Goal: Contribute content: Add original content to the website for others to see

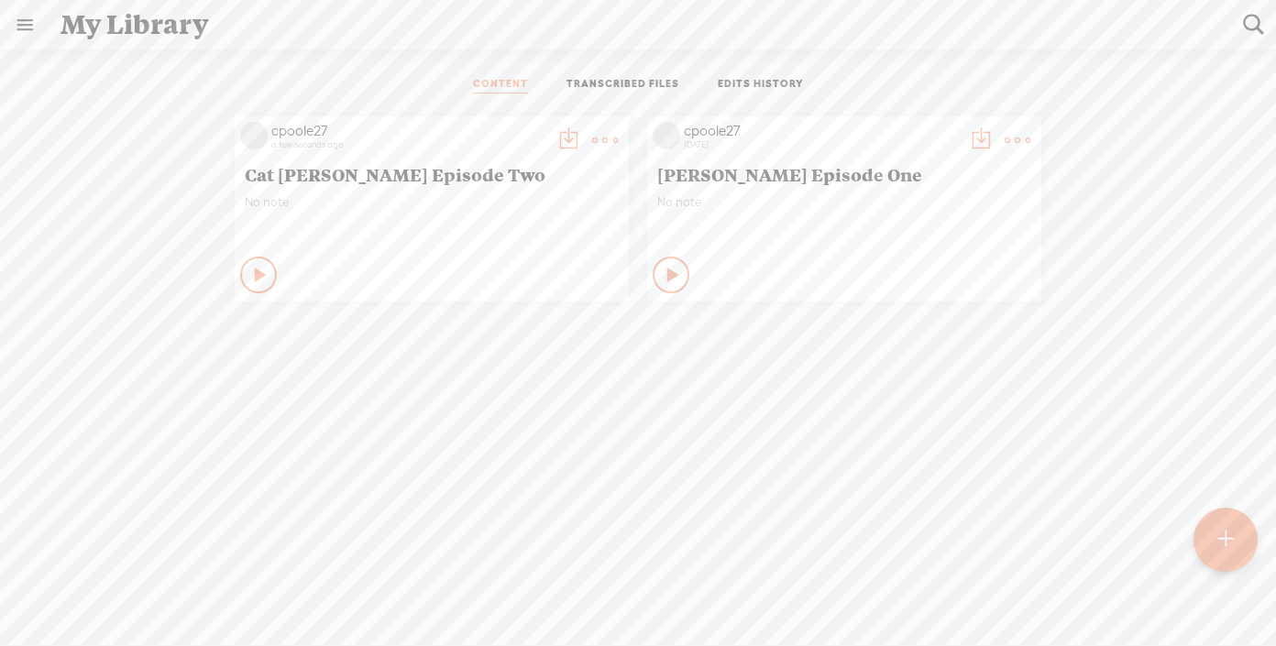
click at [563, 135] on t at bounding box center [568, 140] width 26 height 26
click at [563, 136] on t at bounding box center [568, 140] width 26 height 26
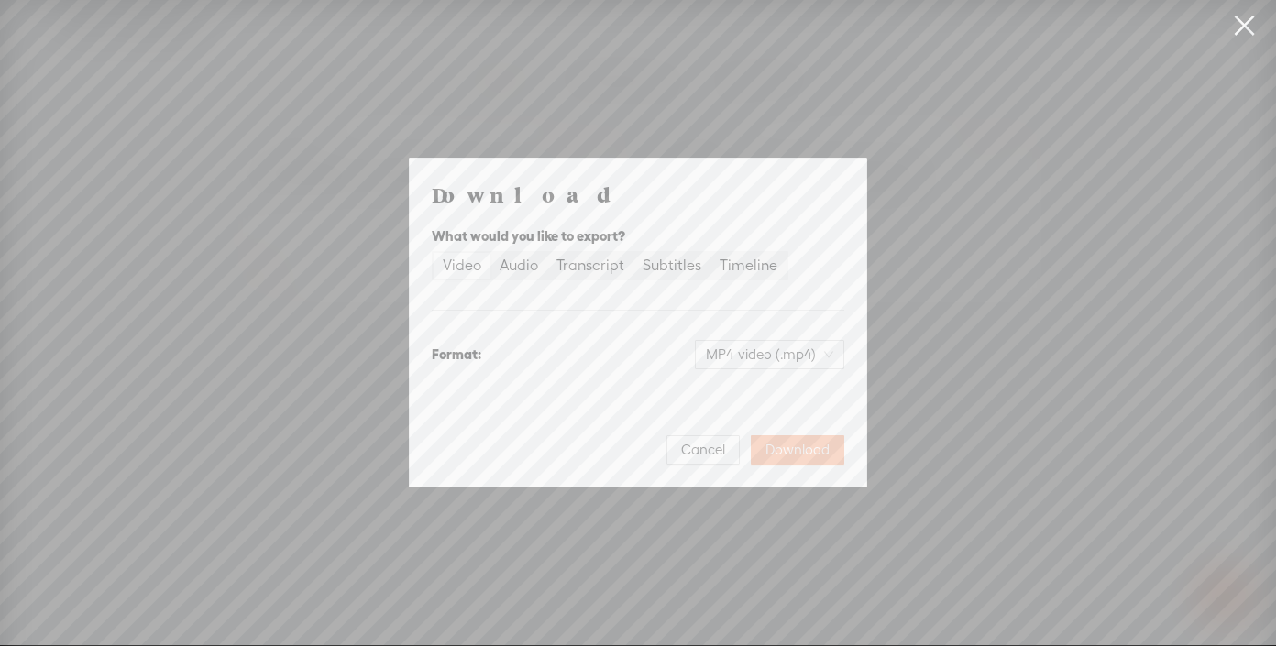
click at [812, 448] on span "Download" at bounding box center [797, 450] width 64 height 18
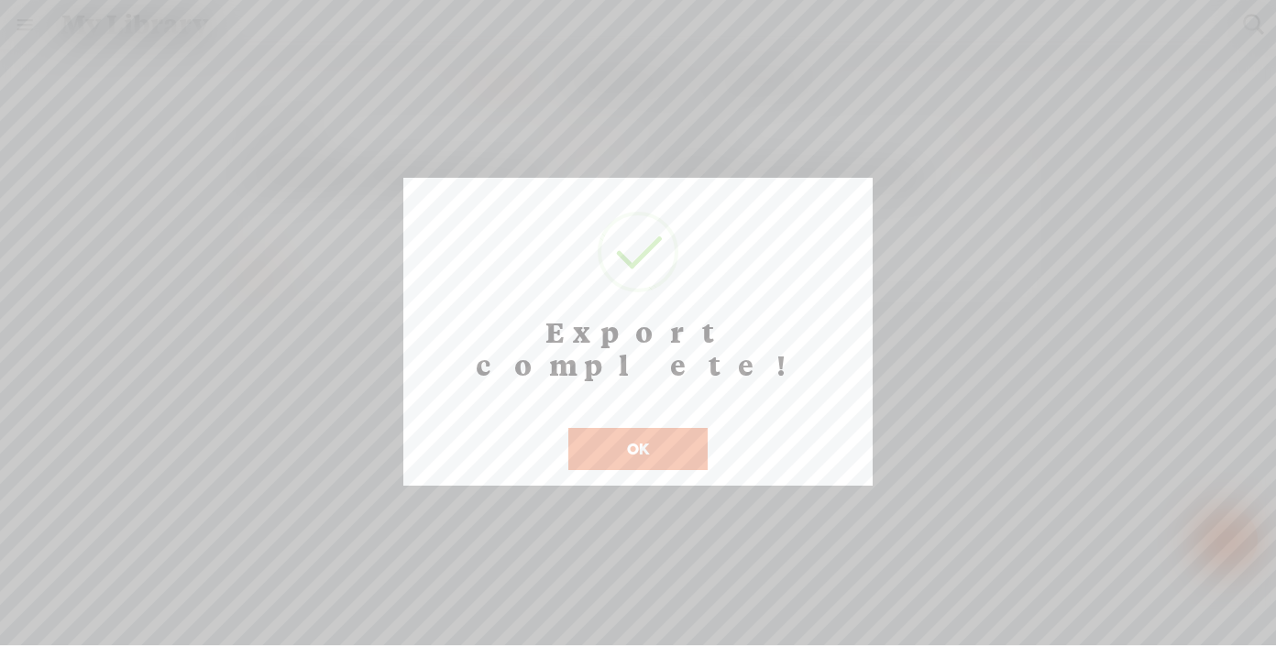
click at [650, 428] on button "OK" at bounding box center [637, 449] width 139 height 42
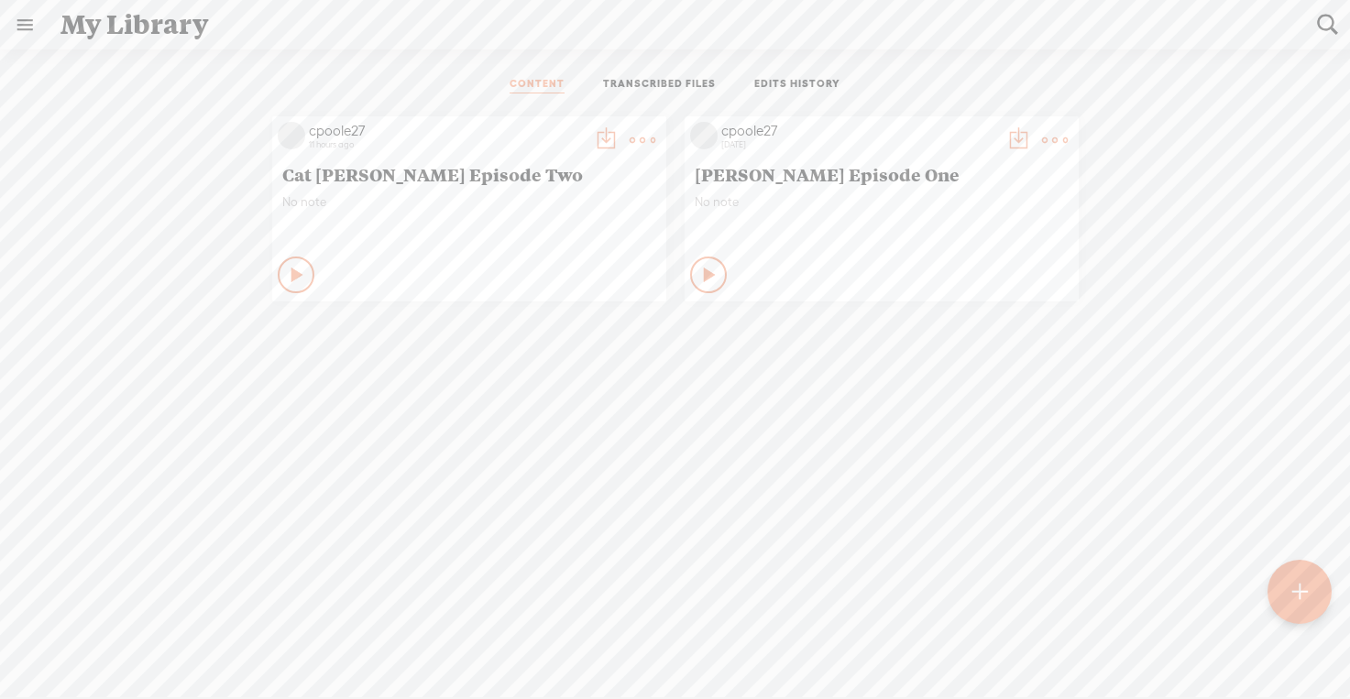
click at [289, 272] on icon at bounding box center [298, 275] width 18 height 18
click at [632, 134] on t at bounding box center [643, 140] width 26 height 26
click at [598, 134] on t at bounding box center [606, 140] width 26 height 26
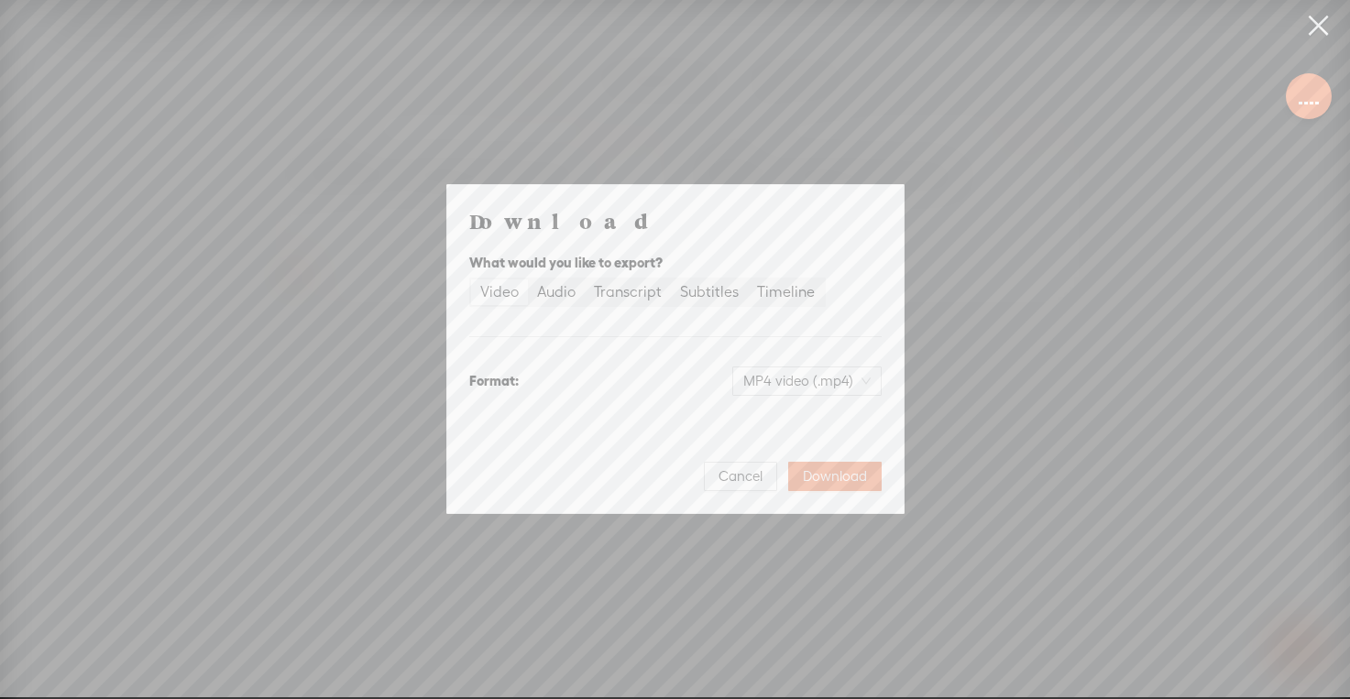
click at [1275, 83] on div at bounding box center [1309, 96] width 46 height 46
click at [836, 479] on span "Download" at bounding box center [835, 476] width 64 height 18
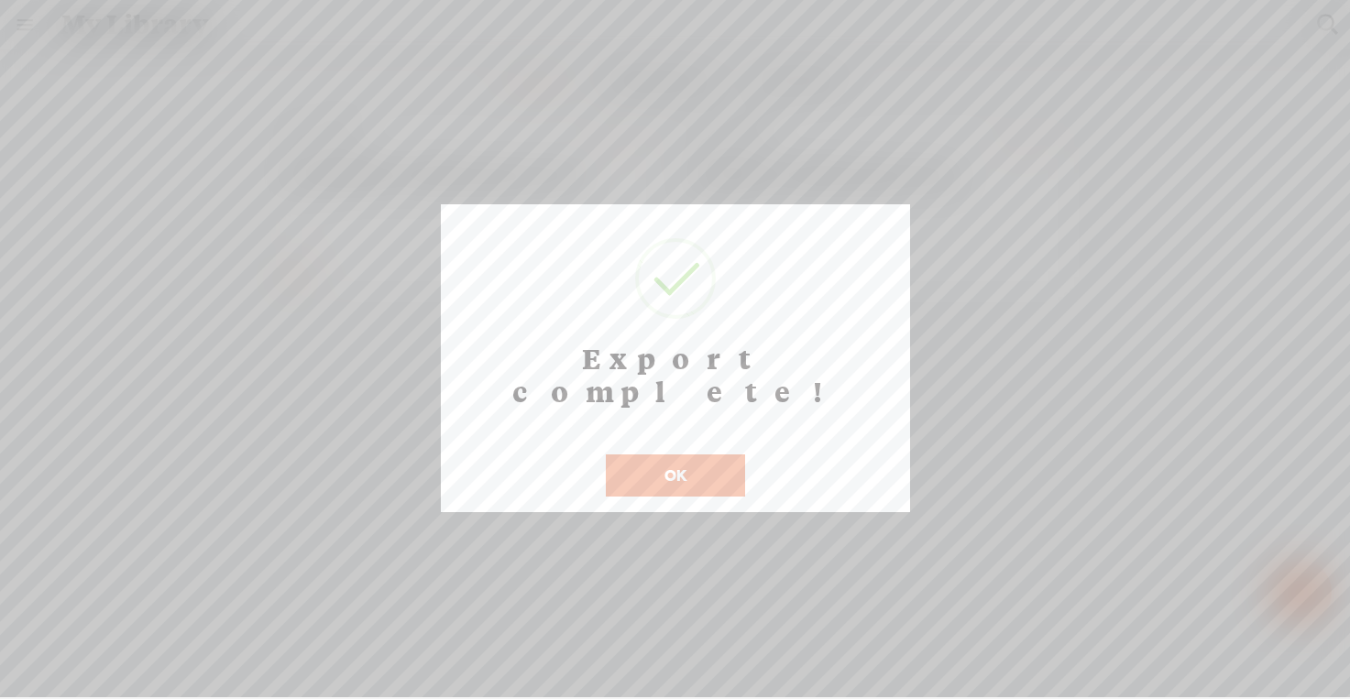
click at [801, 73] on div at bounding box center [675, 348] width 1350 height 697
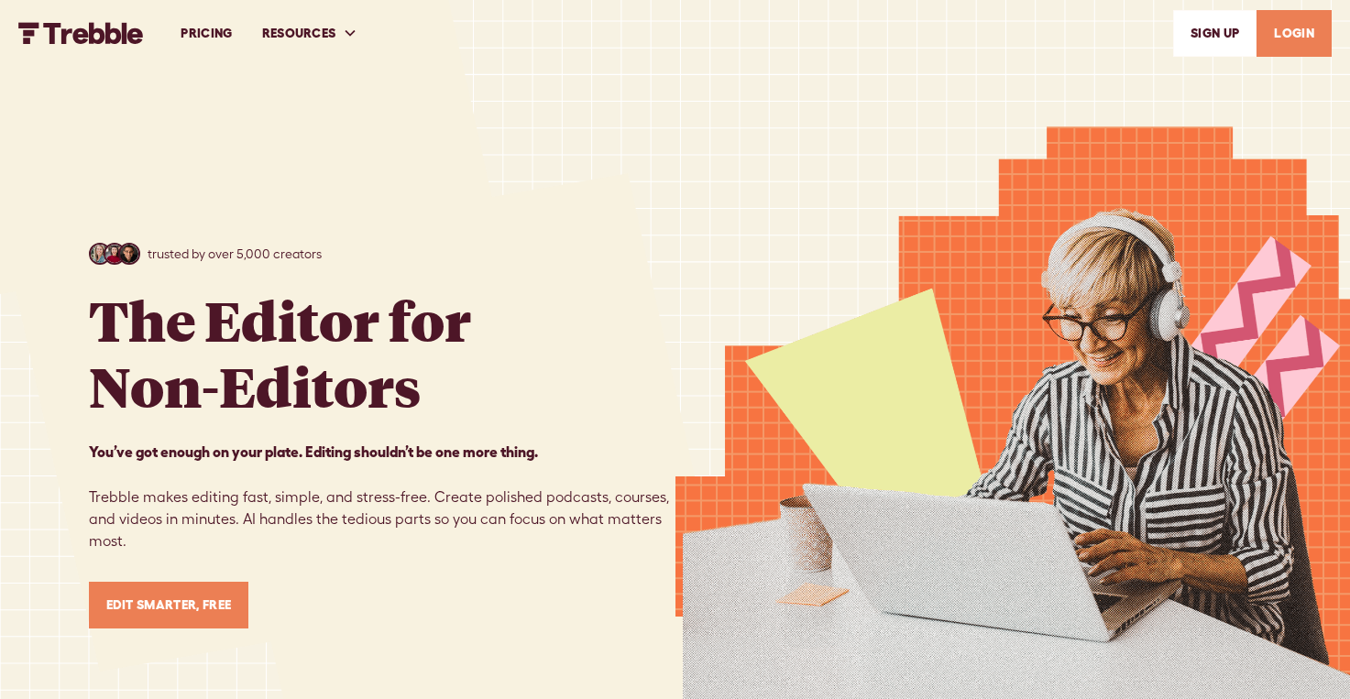
click at [1286, 30] on link "LOGIN" at bounding box center [1294, 33] width 75 height 47
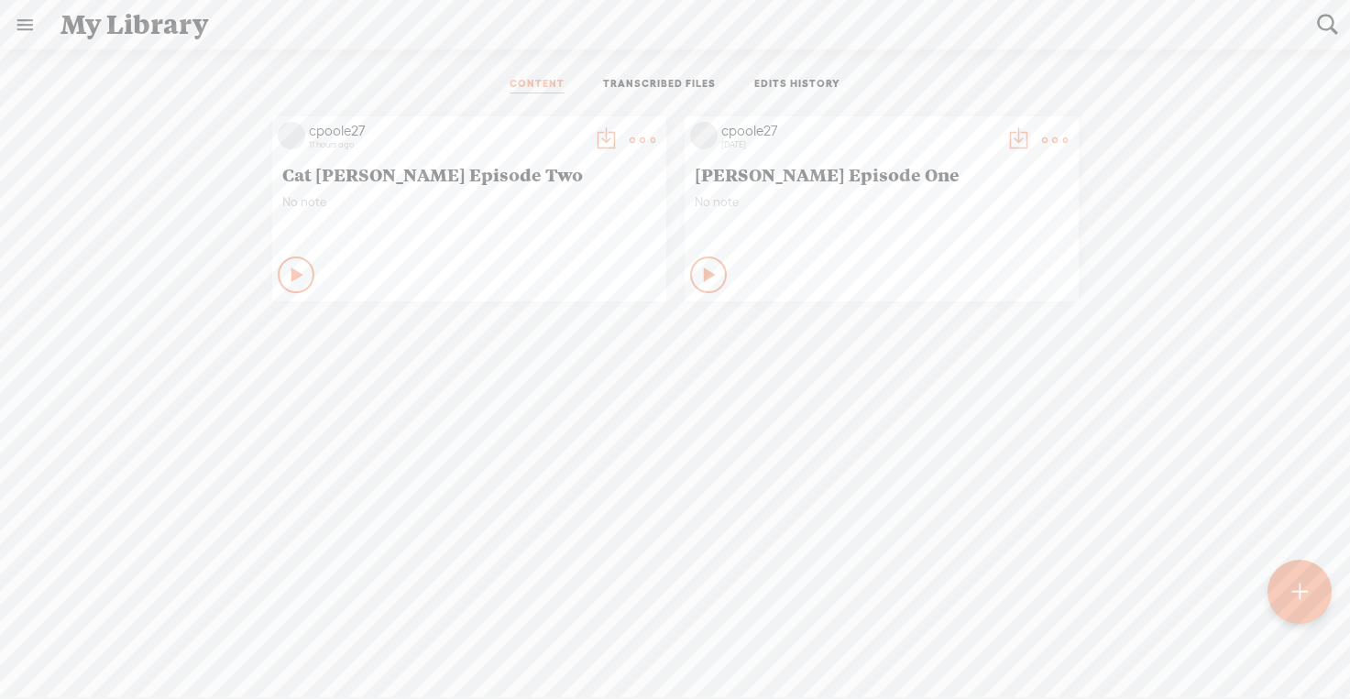
click at [428, 172] on span "Cat [PERSON_NAME] Episode Two" at bounding box center [469, 174] width 374 height 22
click at [320, 135] on div "cpoole27" at bounding box center [446, 131] width 275 height 18
click at [655, 134] on icon at bounding box center [642, 140] width 37 height 37
click at [520, 207] on link "Edit" at bounding box center [555, 202] width 183 height 42
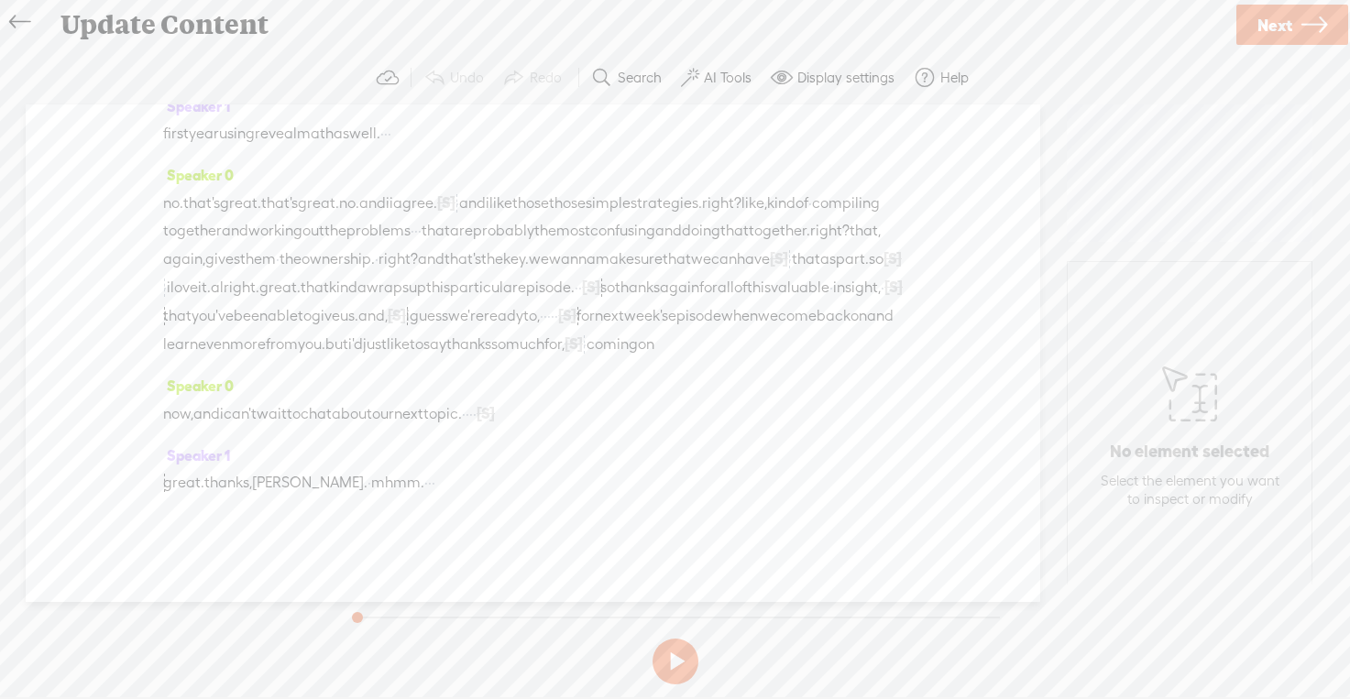
scroll to position [4634, 0]
click at [669, 661] on button at bounding box center [676, 662] width 46 height 46
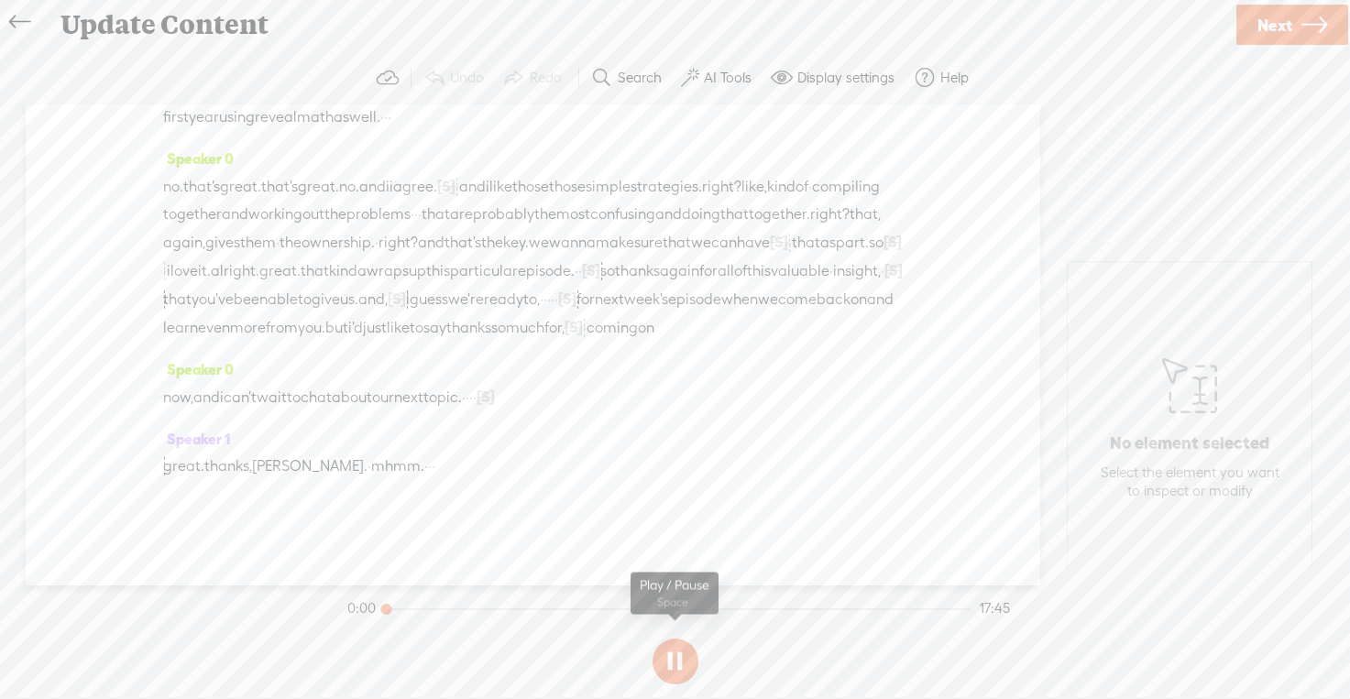
click at [676, 650] on button at bounding box center [676, 662] width 46 height 46
click at [671, 653] on button at bounding box center [676, 662] width 46 height 46
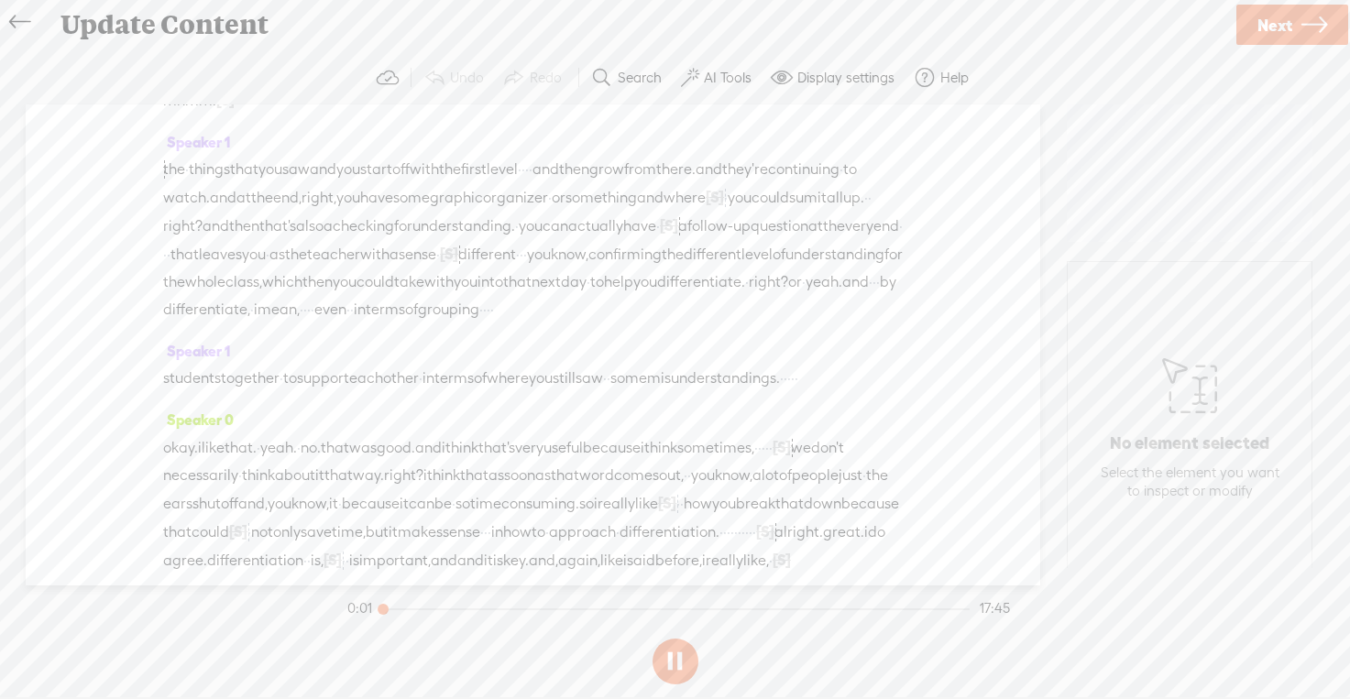
scroll to position [0, 0]
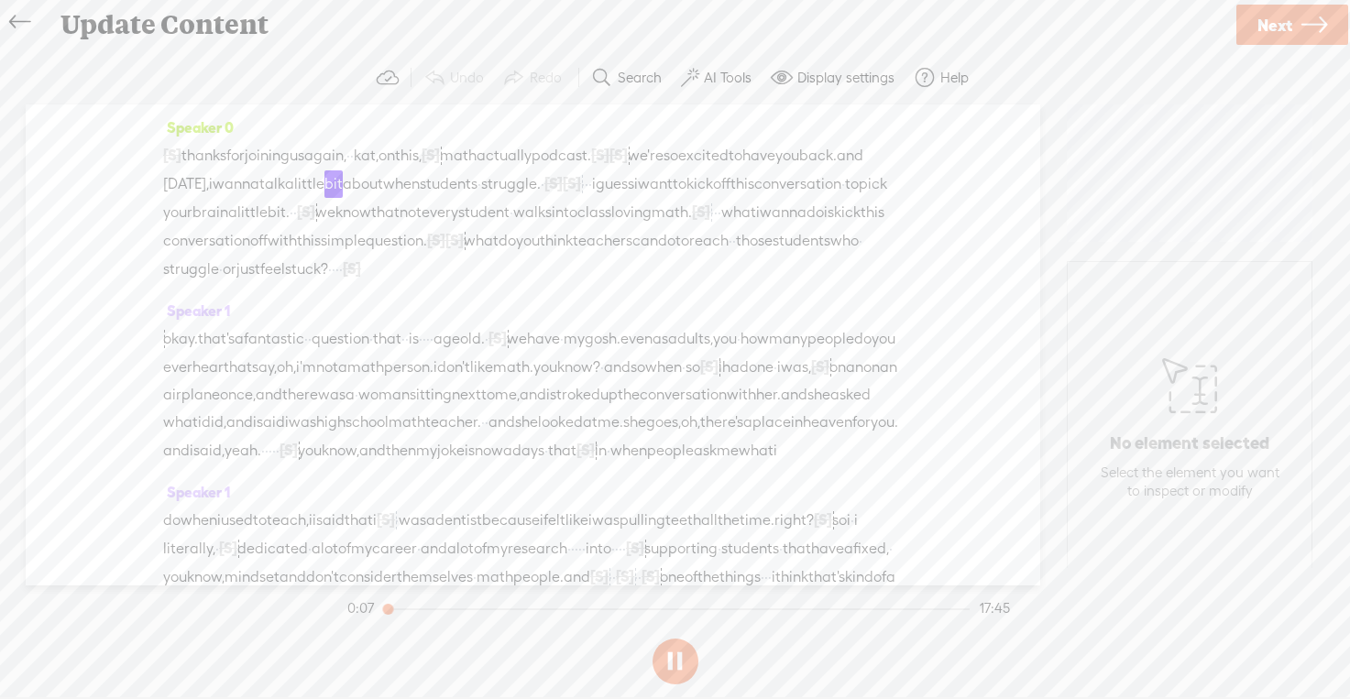
click at [1271, 17] on span "Next" at bounding box center [1274, 25] width 35 height 47
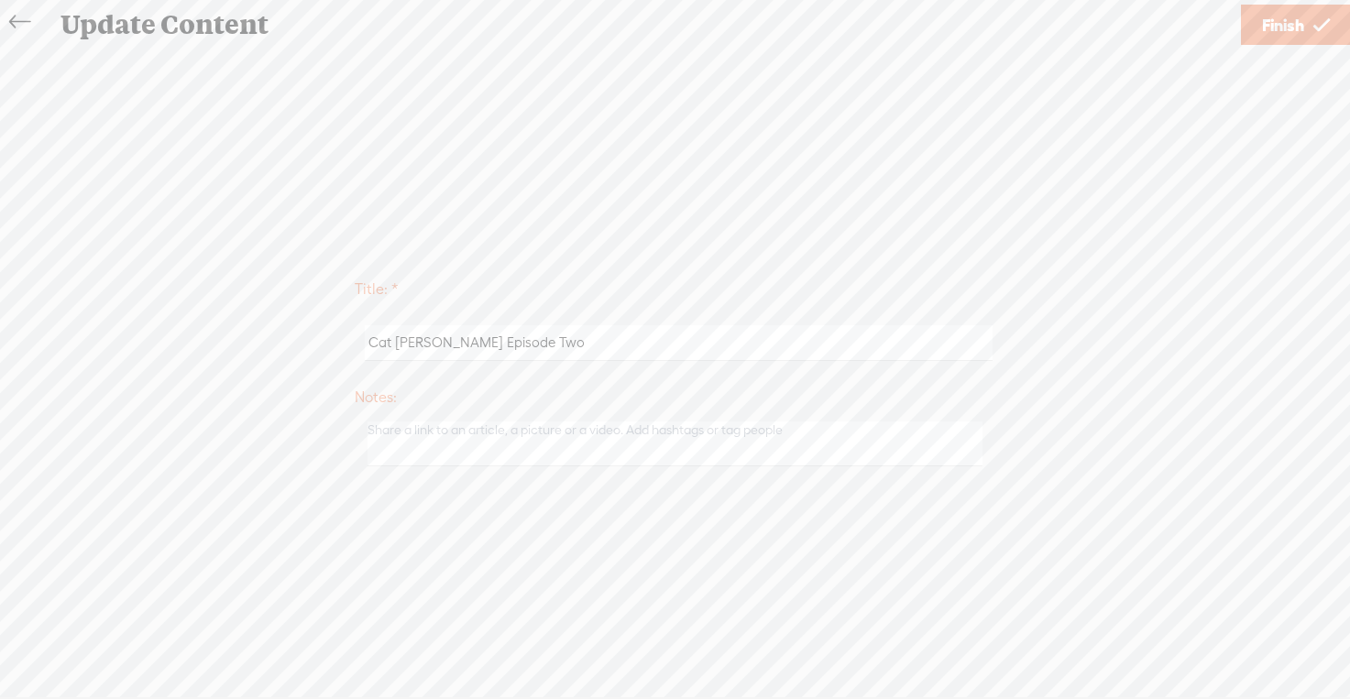
click at [551, 346] on input "Cat [PERSON_NAME] Episode Two" at bounding box center [679, 343] width 628 height 36
type input "Cat [PERSON_NAME] Episode Two test"
click at [1264, 27] on span "Finish" at bounding box center [1283, 25] width 42 height 47
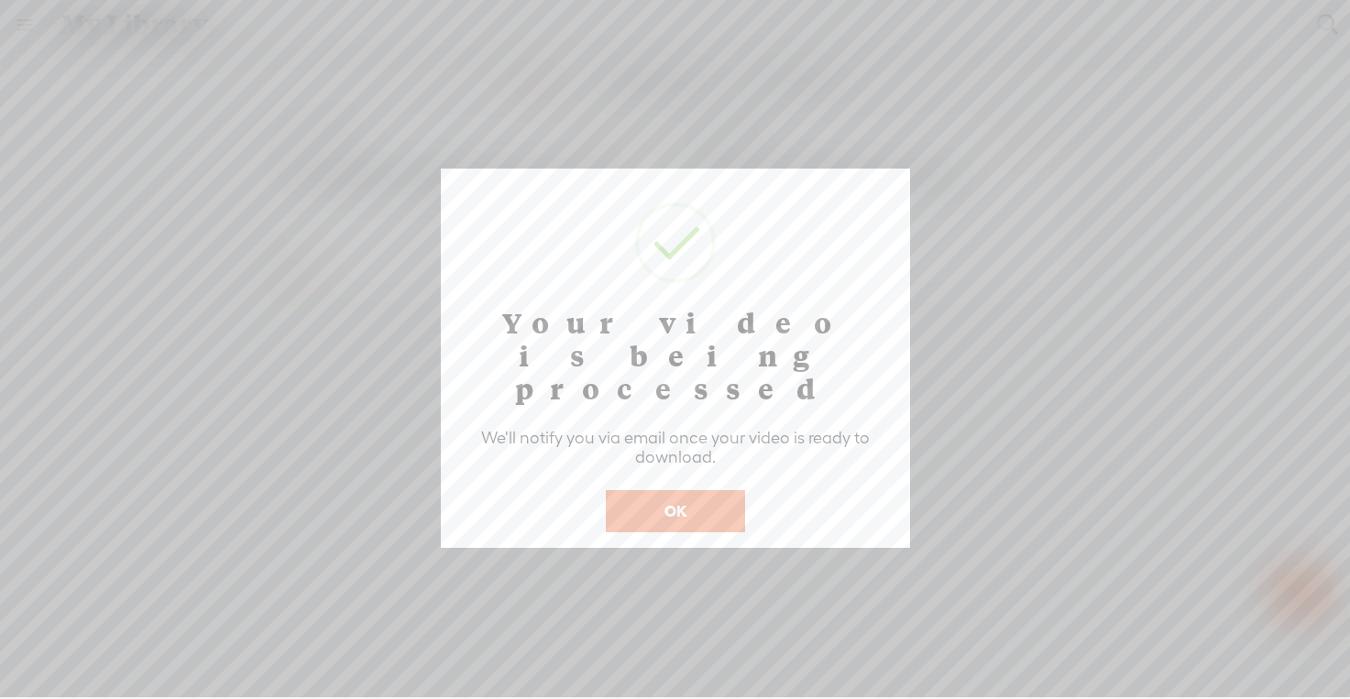
click at [652, 490] on button "OK" at bounding box center [675, 511] width 139 height 42
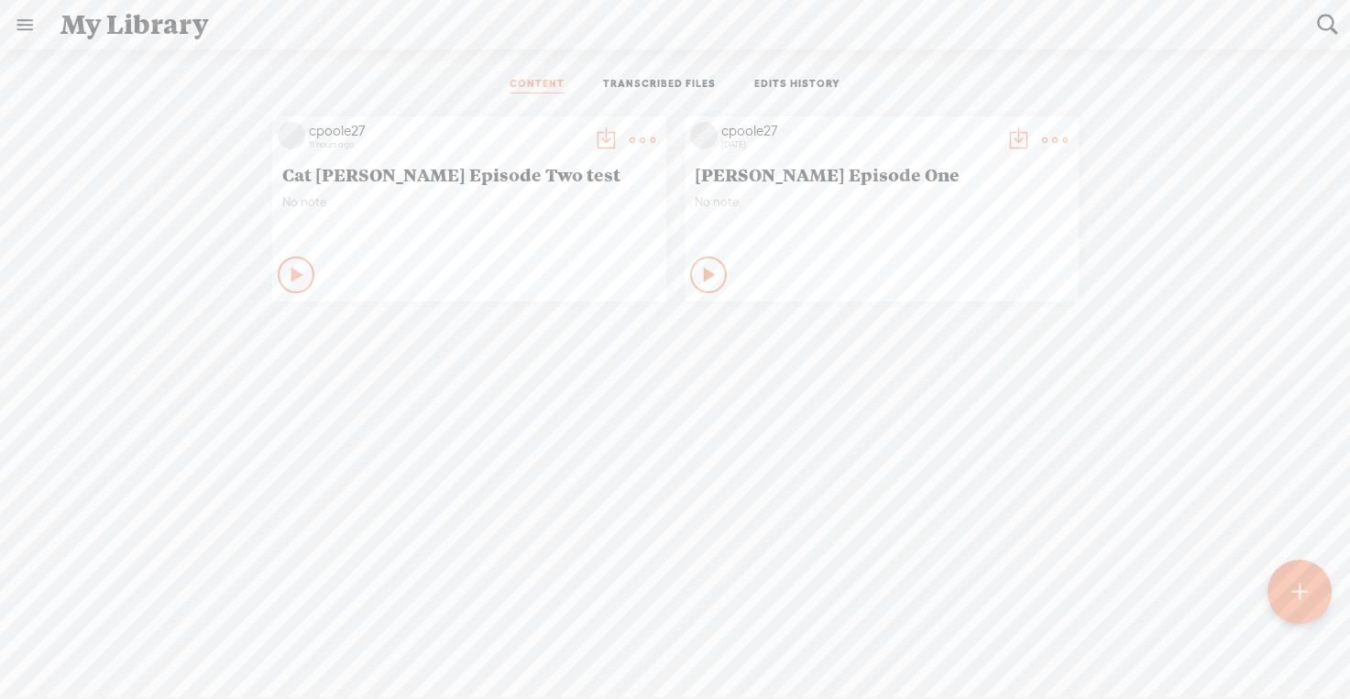
click at [632, 127] on t at bounding box center [643, 140] width 26 height 26
click at [363, 179] on span "Cat [PERSON_NAME] Episode Two test" at bounding box center [469, 174] width 374 height 22
click at [360, 172] on span "Cat [PERSON_NAME] Episode Two test" at bounding box center [469, 174] width 374 height 22
click at [298, 258] on div "Play Content" at bounding box center [296, 275] width 37 height 37
click at [298, 272] on icon at bounding box center [297, 275] width 18 height 18
